Goal: Transaction & Acquisition: Purchase product/service

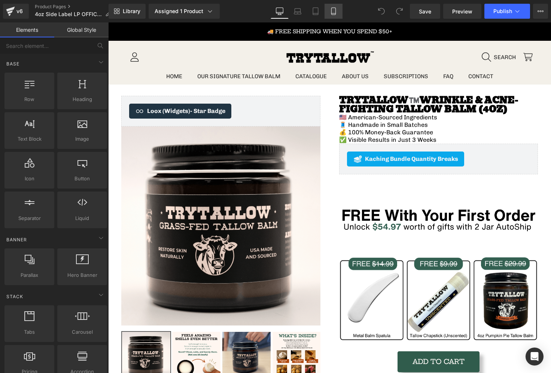
click at [335, 14] on icon at bounding box center [333, 11] width 4 height 7
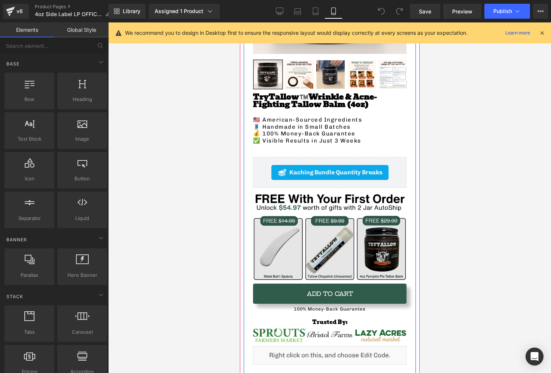
scroll to position [208, 0]
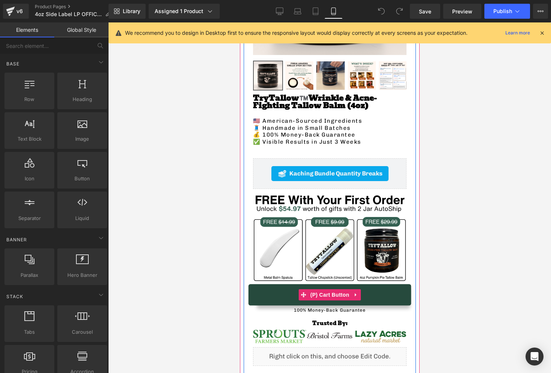
click at [283, 297] on button "Add To Cart" at bounding box center [329, 295] width 153 height 20
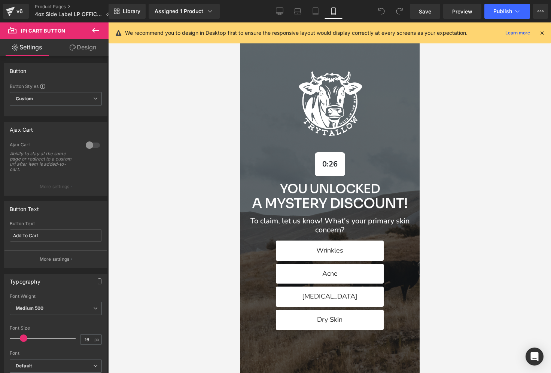
scroll to position [0, 0]
click at [544, 34] on icon at bounding box center [541, 33] width 7 height 7
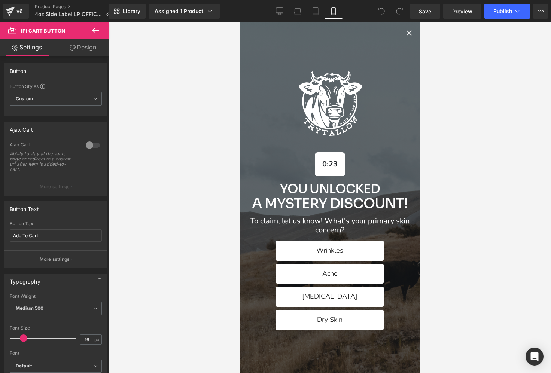
click at [407, 33] on icon "Close popup" at bounding box center [408, 32] width 9 height 9
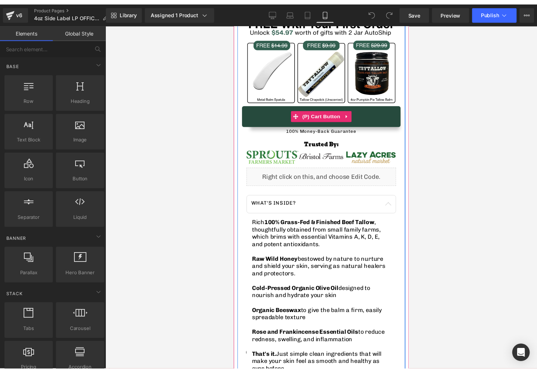
scroll to position [390, 0]
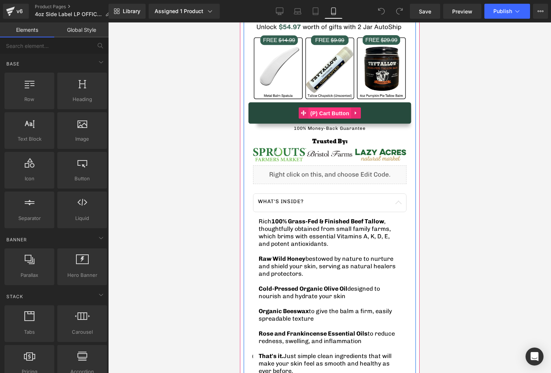
click at [332, 117] on span "(P) Cart Button" at bounding box center [329, 113] width 43 height 11
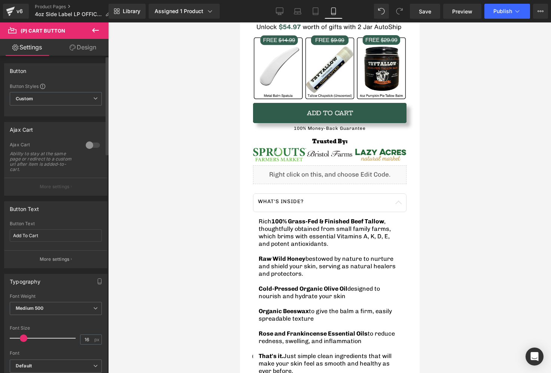
click at [90, 145] on div at bounding box center [93, 145] width 18 height 12
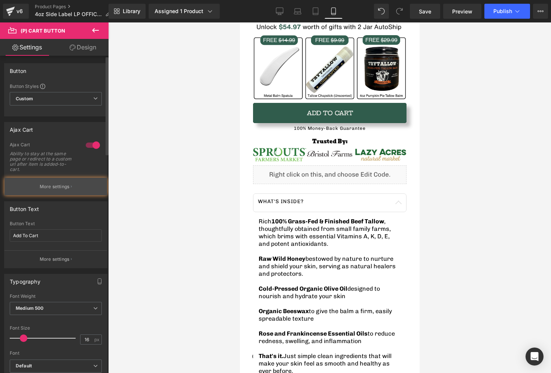
click at [58, 180] on button "More settings" at bounding box center [55, 187] width 103 height 18
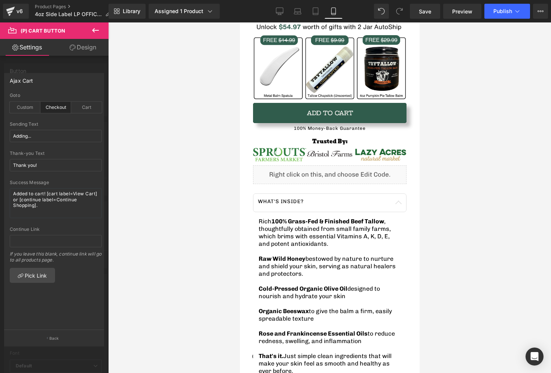
click at [49, 109] on div "Checkout" at bounding box center [55, 107] width 31 height 11
click at [53, 107] on div "Checkout" at bounding box center [55, 107] width 31 height 11
click at [427, 18] on link "Save" at bounding box center [425, 11] width 30 height 15
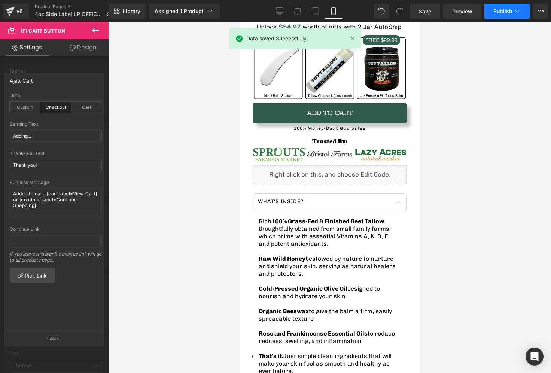
click at [507, 15] on button "Publish" at bounding box center [507, 11] width 46 height 15
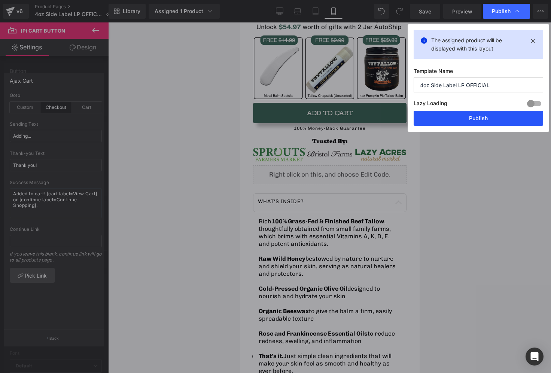
click at [452, 122] on button "Publish" at bounding box center [477, 118] width 129 height 15
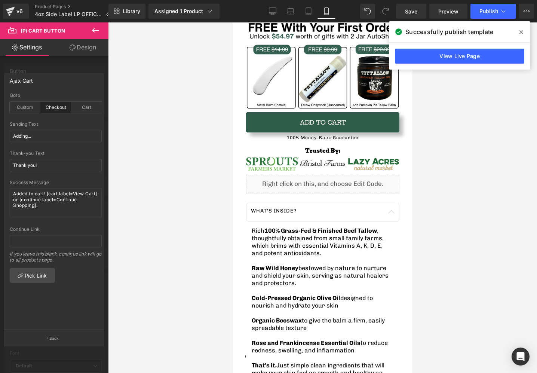
scroll to position [381, 0]
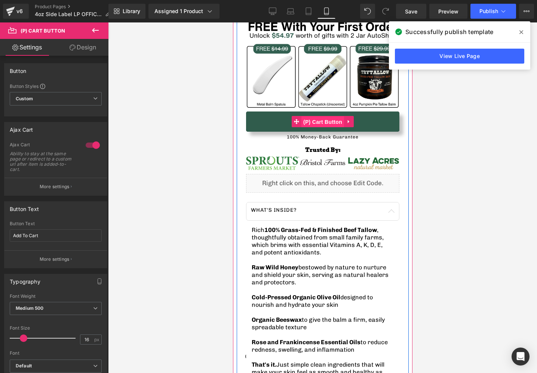
click at [318, 123] on span "(P) Cart Button" at bounding box center [322, 121] width 43 height 11
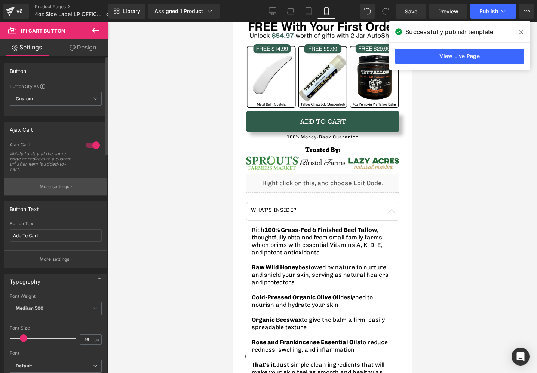
click at [68, 184] on p "More settings" at bounding box center [55, 186] width 30 height 7
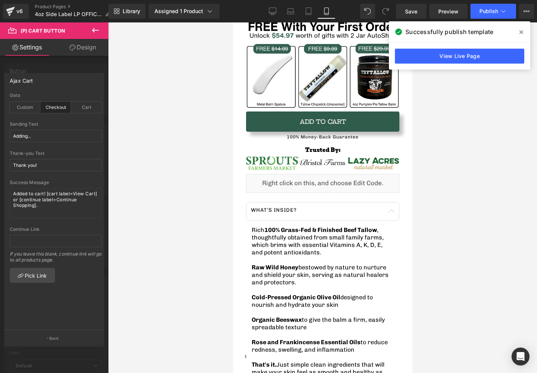
click at [79, 63] on div at bounding box center [54, 199] width 109 height 354
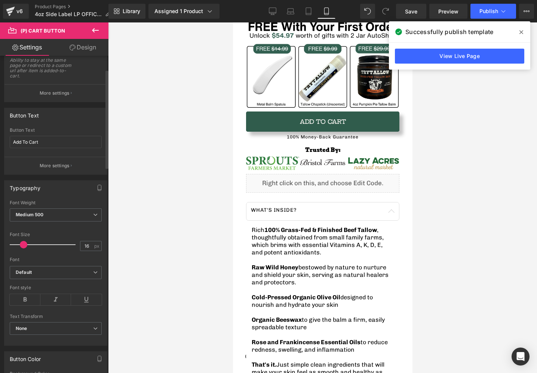
scroll to position [33, 0]
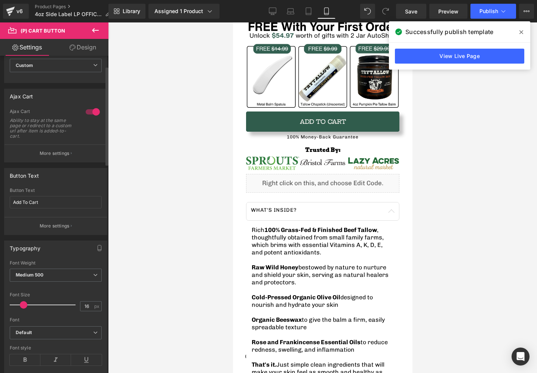
click at [91, 110] on div at bounding box center [93, 112] width 18 height 12
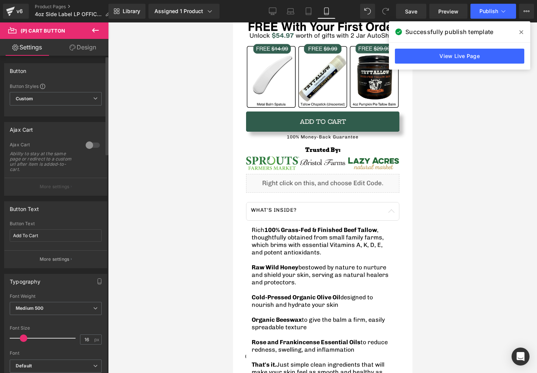
click at [88, 146] on div at bounding box center [93, 145] width 18 height 12
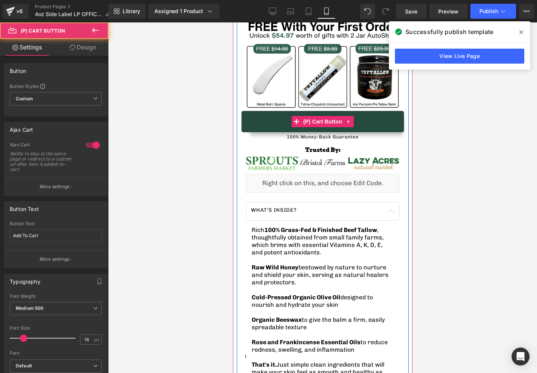
click at [282, 120] on button "Add To Cart" at bounding box center [322, 122] width 153 height 20
click at [314, 122] on span "(P) Cart Button" at bounding box center [322, 121] width 43 height 11
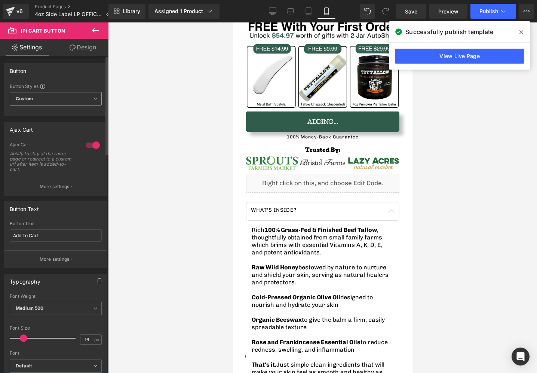
click at [63, 99] on span "Custom Setup Global Style" at bounding box center [56, 98] width 92 height 13
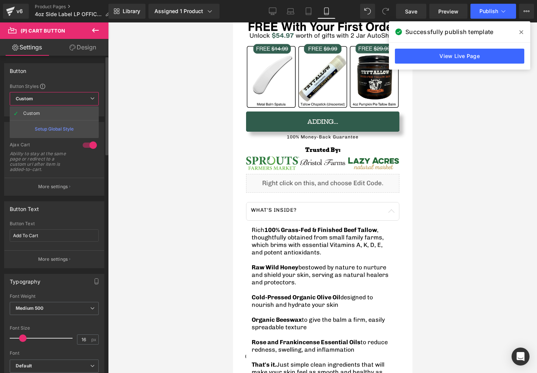
click at [63, 99] on span "Custom Setup Global Style" at bounding box center [54, 98] width 89 height 13
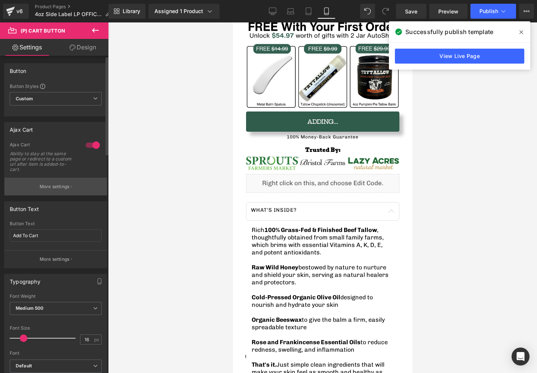
click at [67, 187] on p "More settings" at bounding box center [55, 186] width 30 height 7
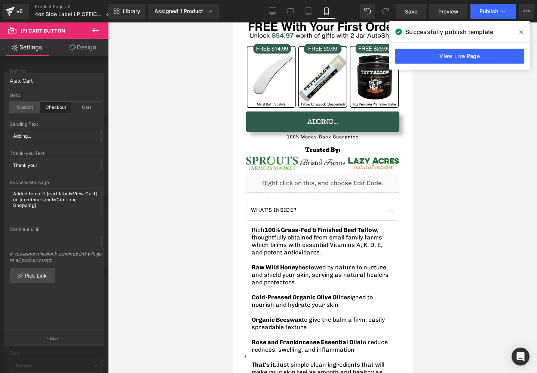
click at [33, 109] on div "Custom" at bounding box center [25, 107] width 31 height 11
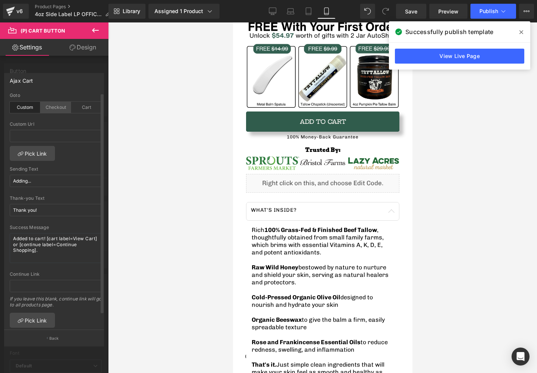
click at [46, 109] on div "Checkout" at bounding box center [55, 107] width 31 height 11
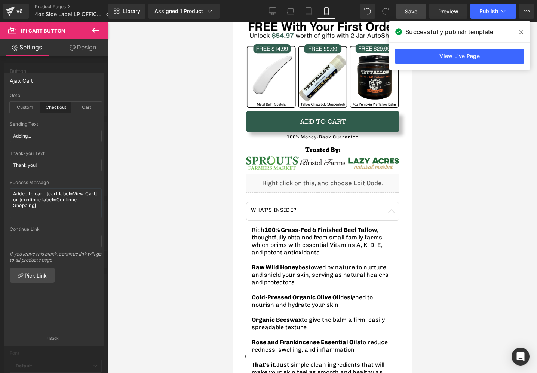
click at [418, 9] on span "Save" at bounding box center [411, 11] width 12 height 8
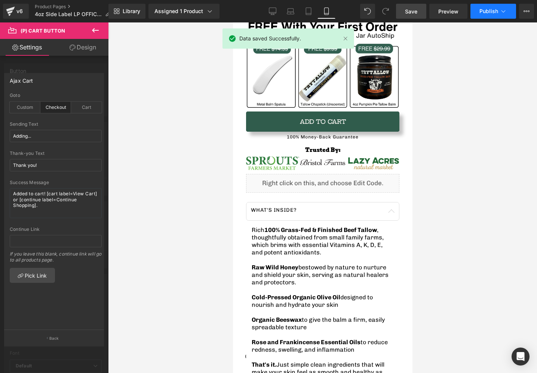
click at [498, 13] on span "Publish" at bounding box center [489, 11] width 19 height 6
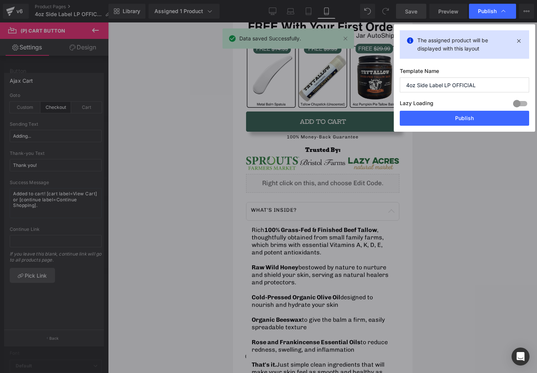
click at [452, 105] on div "Lazy Loading Build Upgrade plan to unlock" at bounding box center [464, 104] width 129 height 12
click at [450, 125] on button "Publish" at bounding box center [464, 118] width 129 height 15
